Goal: Task Accomplishment & Management: Manage account settings

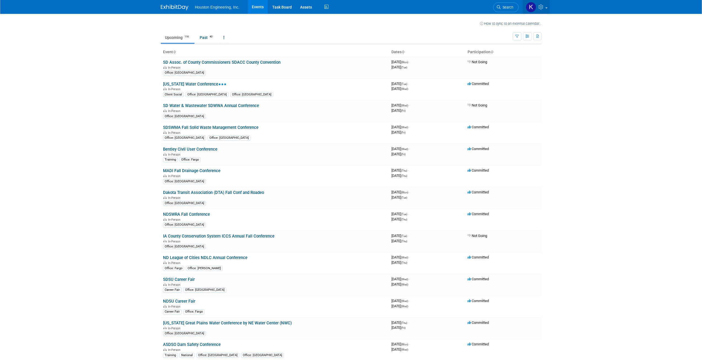
click at [535, 8] on img at bounding box center [531, 7] width 10 height 10
click at [521, 29] on link "My Profile & Preferences" at bounding box center [516, 28] width 65 height 8
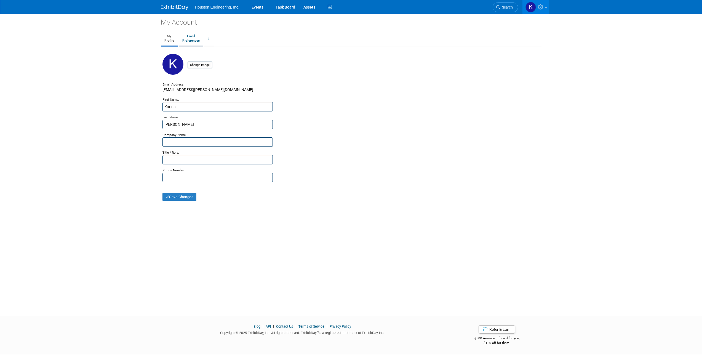
click at [188, 34] on link "Email Preferences" at bounding box center [191, 39] width 25 height 14
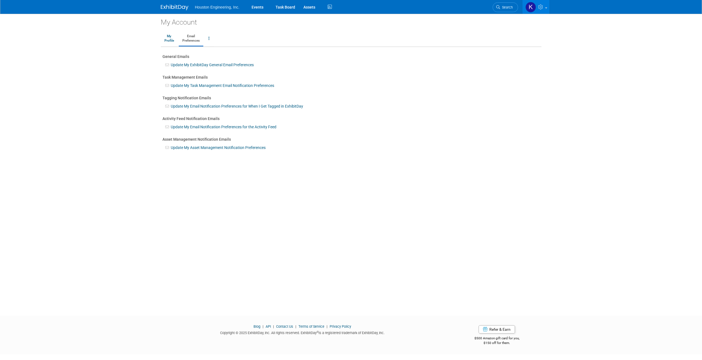
click at [202, 85] on link "Update My Task Management Email Notification Preferences" at bounding box center [222, 85] width 103 height 4
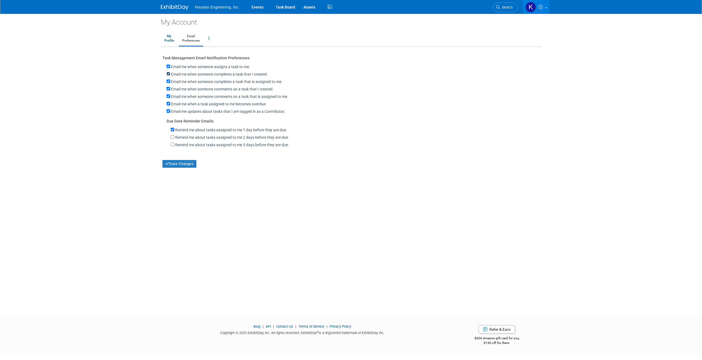
click at [168, 73] on input "Email me when someone completes a task that I created." at bounding box center [169, 74] width 4 height 4
checkbox input "false"
click at [167, 82] on input "Email me when someone completes a task that is assigned to me." at bounding box center [169, 81] width 4 height 4
checkbox input "false"
click at [169, 90] on input "Email me when someone comments on a task that I created." at bounding box center [169, 89] width 4 height 4
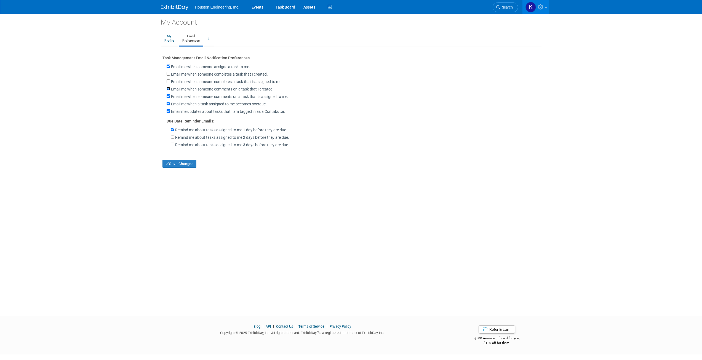
checkbox input "false"
click at [168, 112] on input "Email me updates about tasks that I am tagged in as a Contributor." at bounding box center [169, 111] width 4 height 4
checkbox input "false"
click at [167, 98] on input "Email me when someone comments on a task that is assigned to me." at bounding box center [169, 96] width 4 height 4
checkbox input "false"
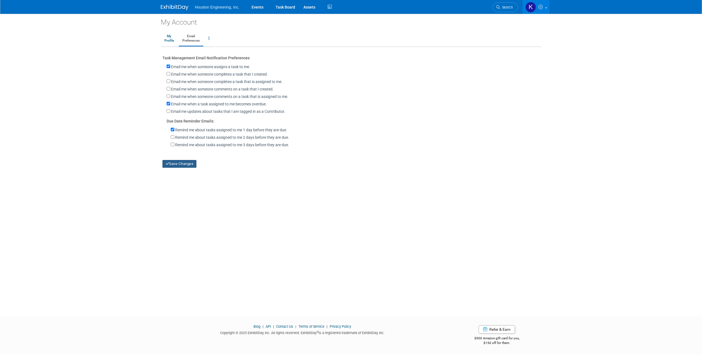
click at [176, 166] on button "Save Changes" at bounding box center [179, 164] width 34 height 8
